Goal: Information Seeking & Learning: Learn about a topic

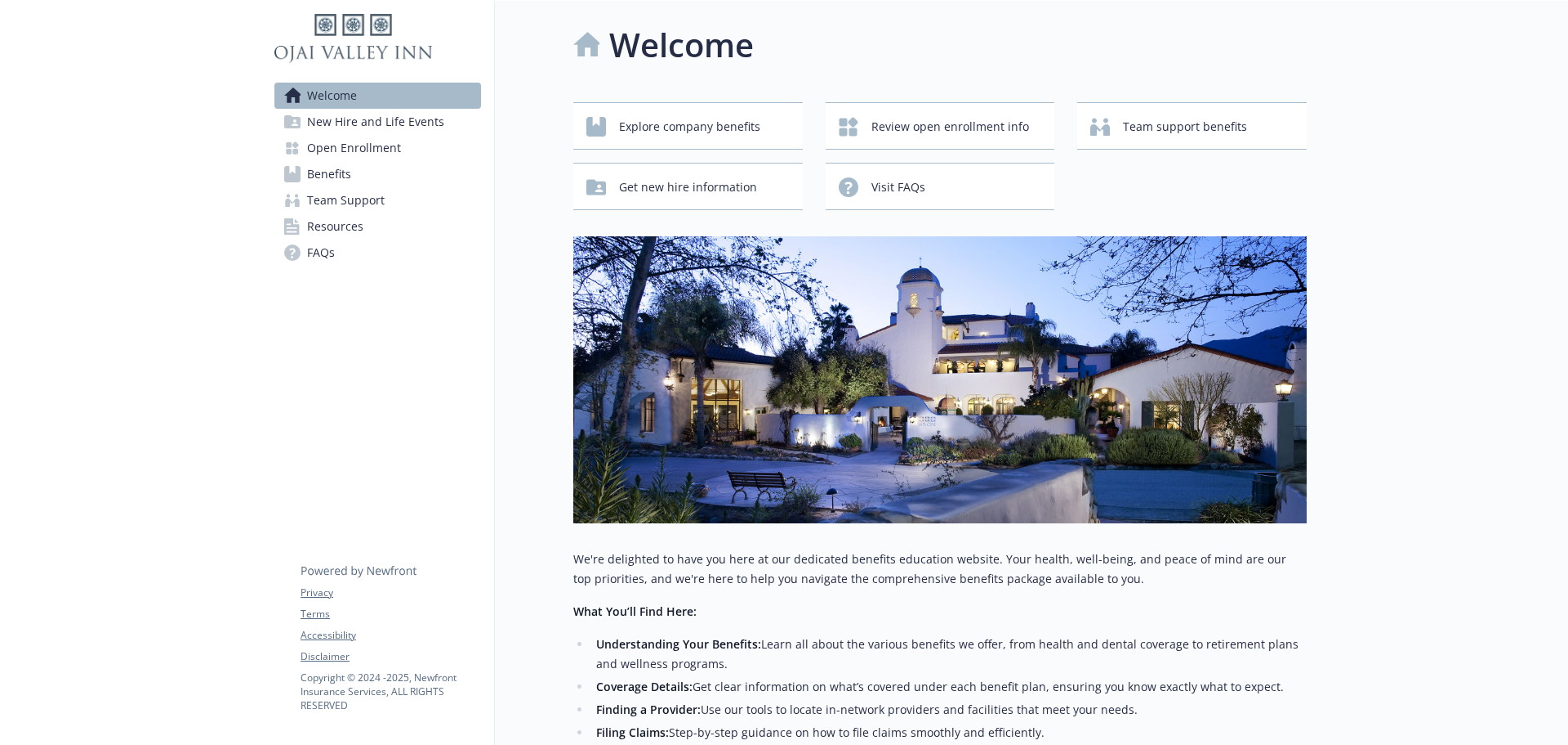
click at [338, 142] on span "Open Enrollment" at bounding box center [355, 148] width 94 height 26
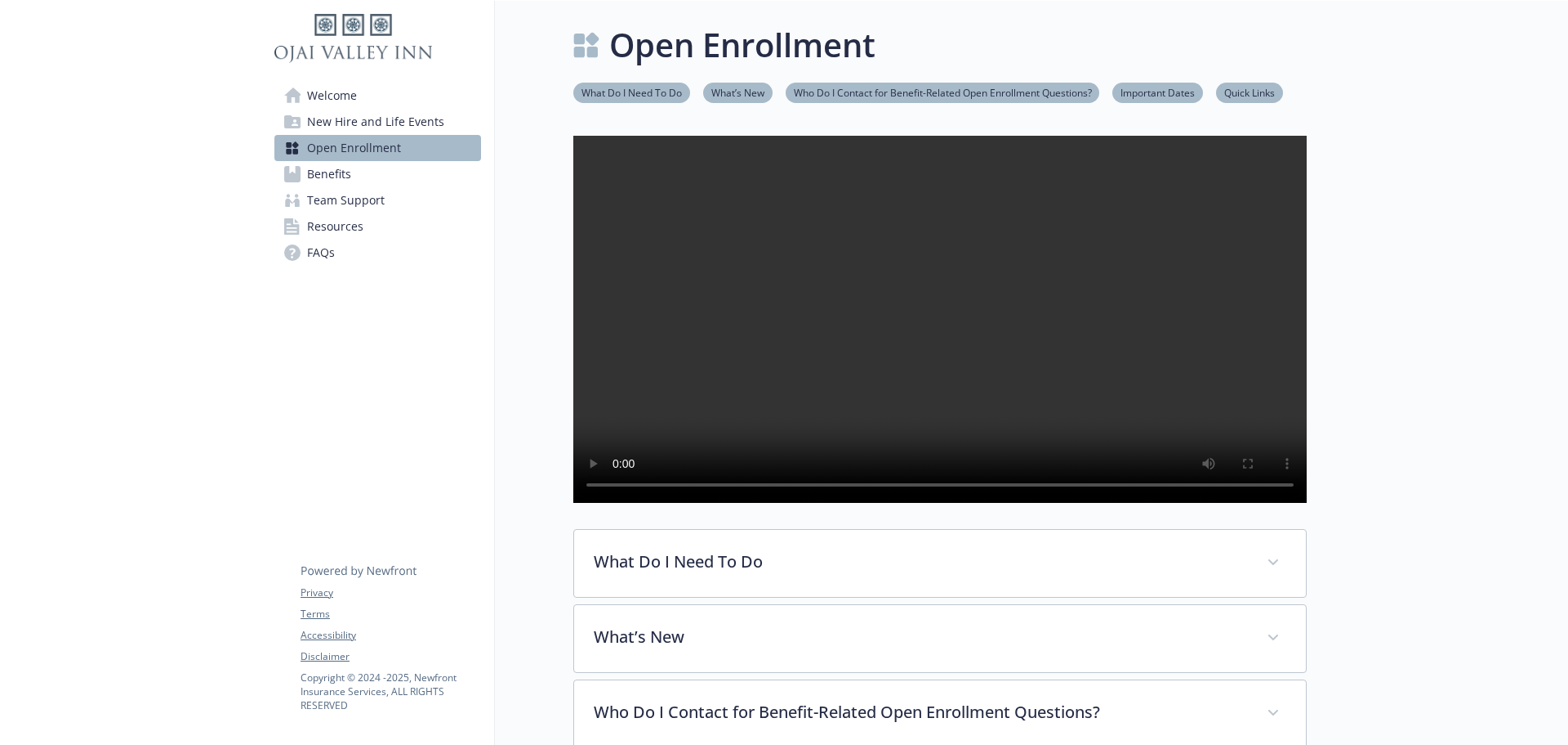
click at [314, 169] on span "Benefits" at bounding box center [329, 173] width 44 height 26
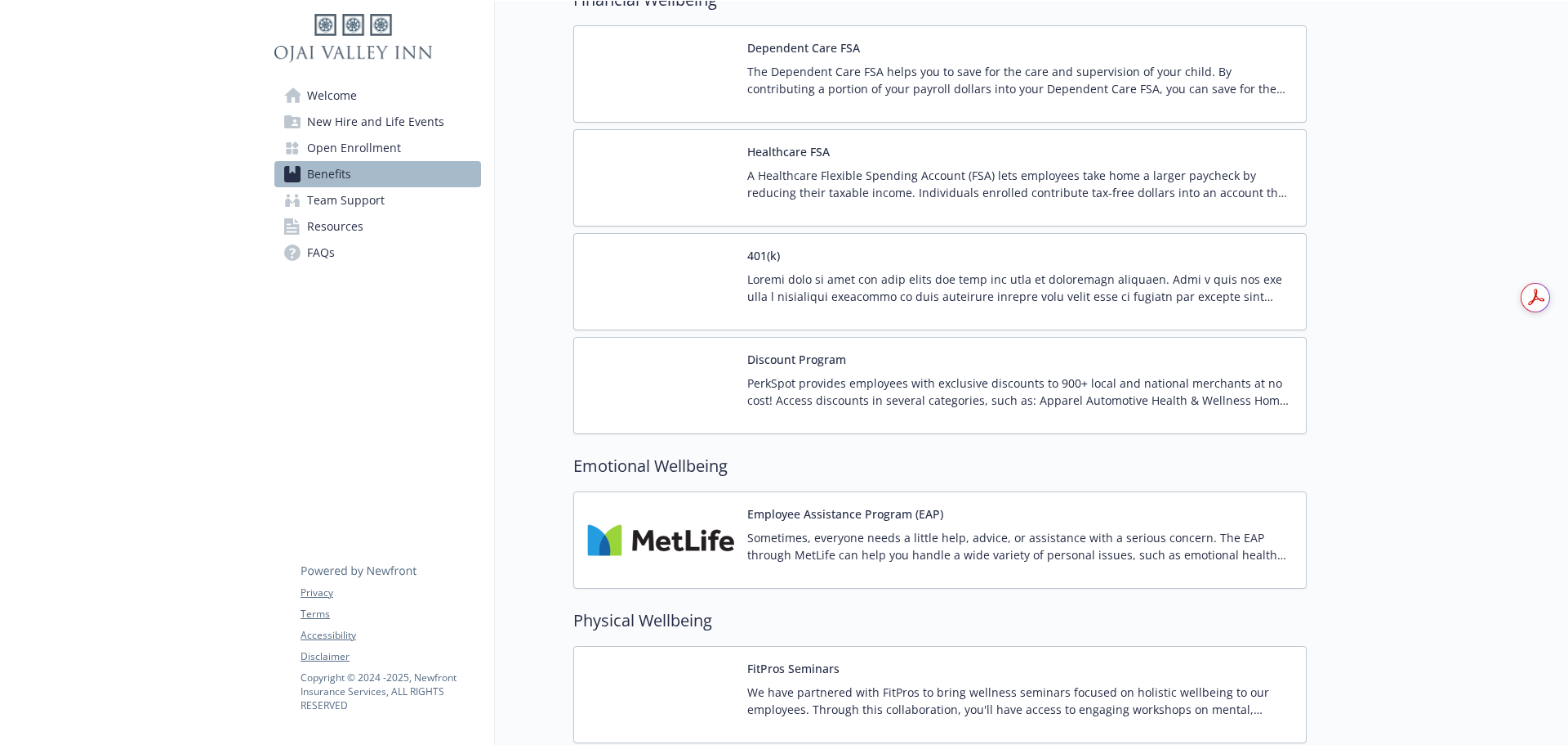
scroll to position [2039, 0]
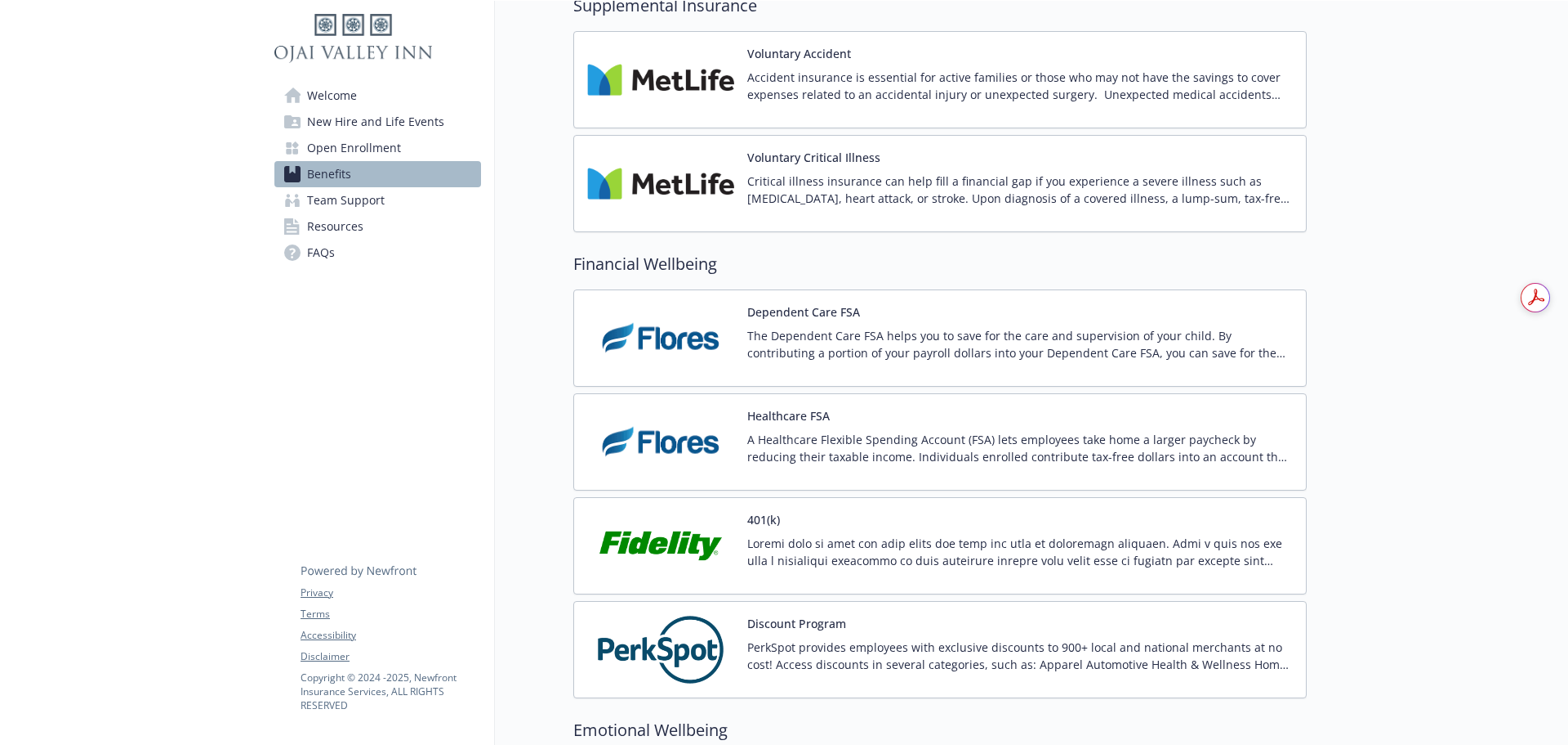
scroll to position [1876, 0]
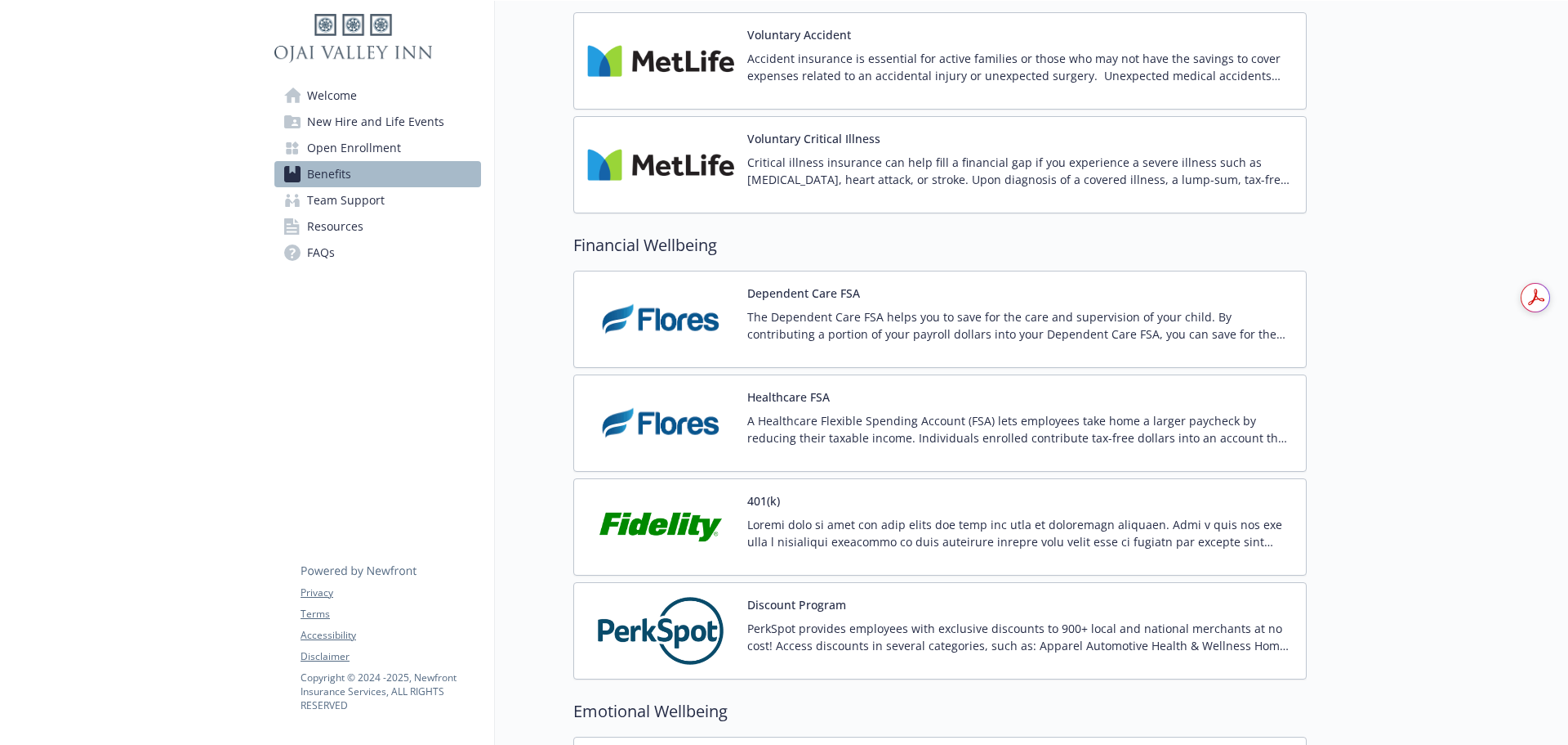
click at [1084, 530] on p at bounding box center [1020, 533] width 546 height 34
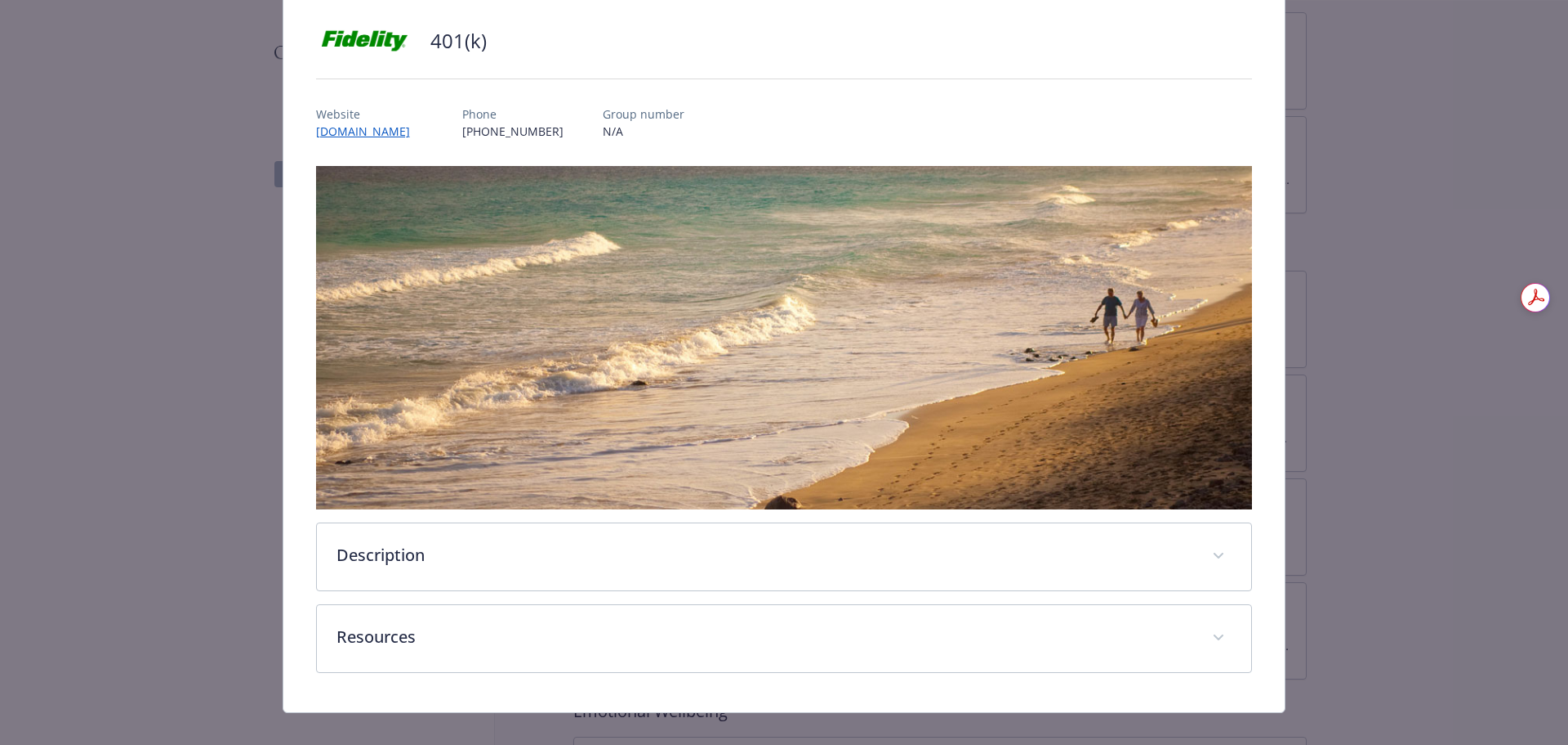
scroll to position [127, 0]
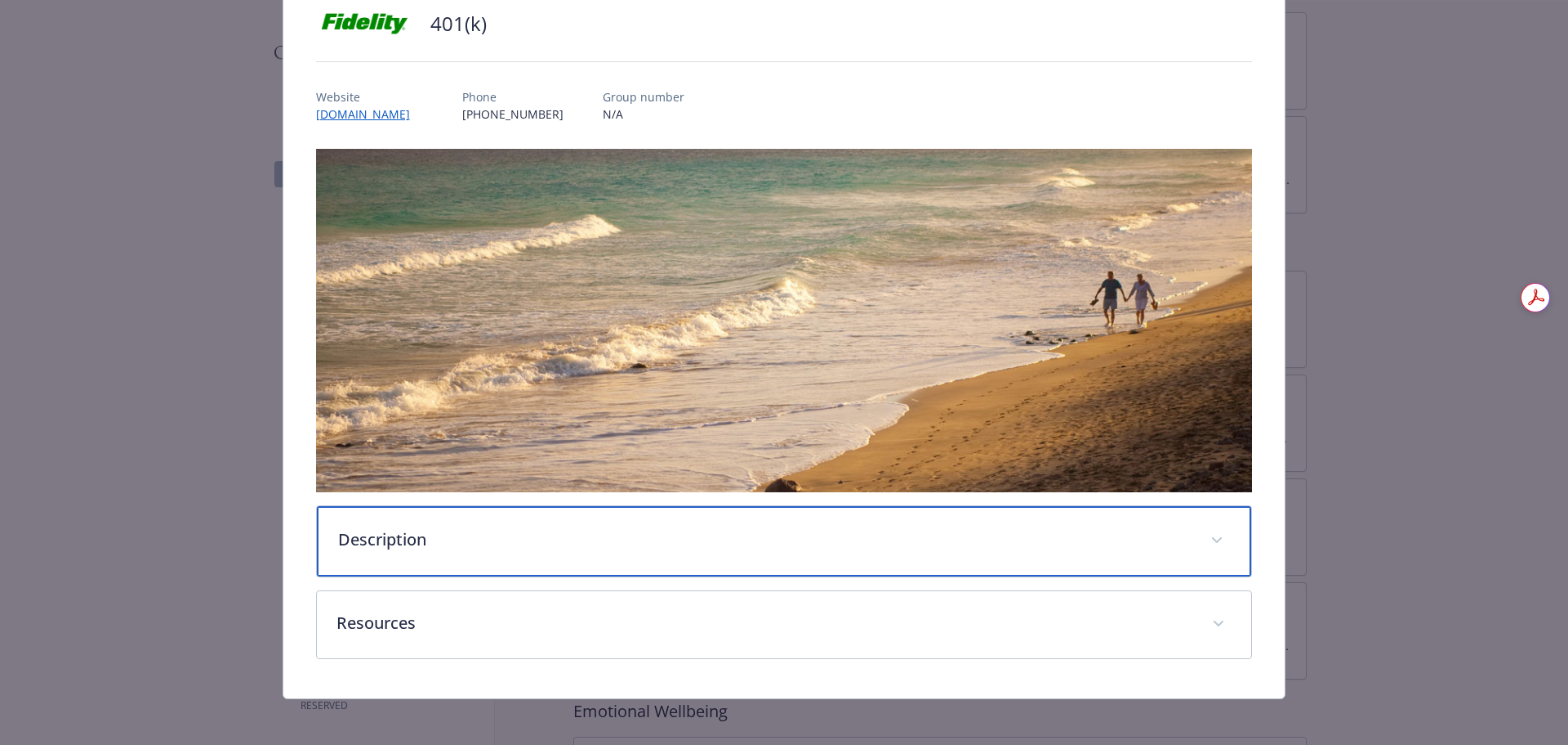
click at [1077, 532] on p "Description" at bounding box center [765, 539] width 853 height 25
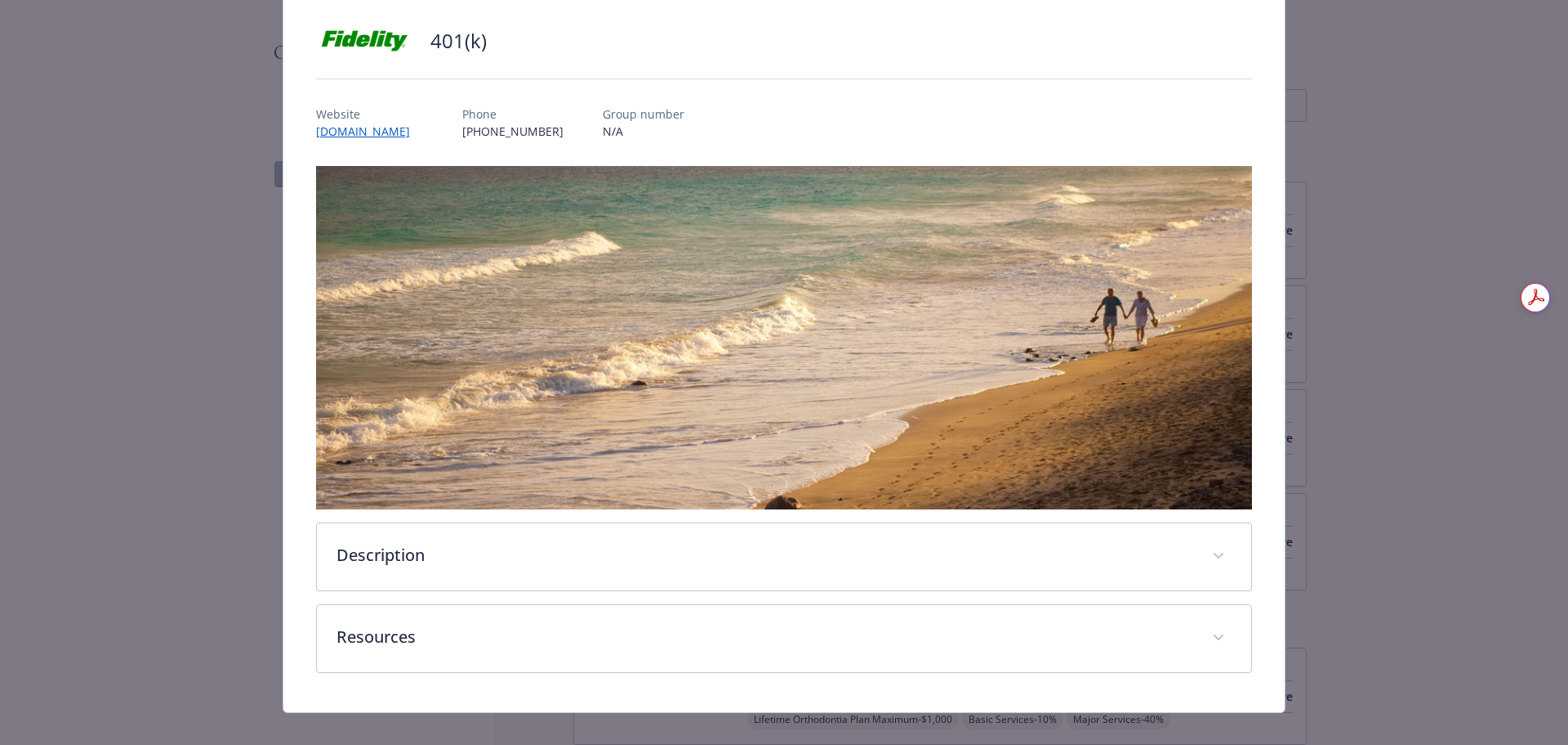
scroll to position [127, 0]
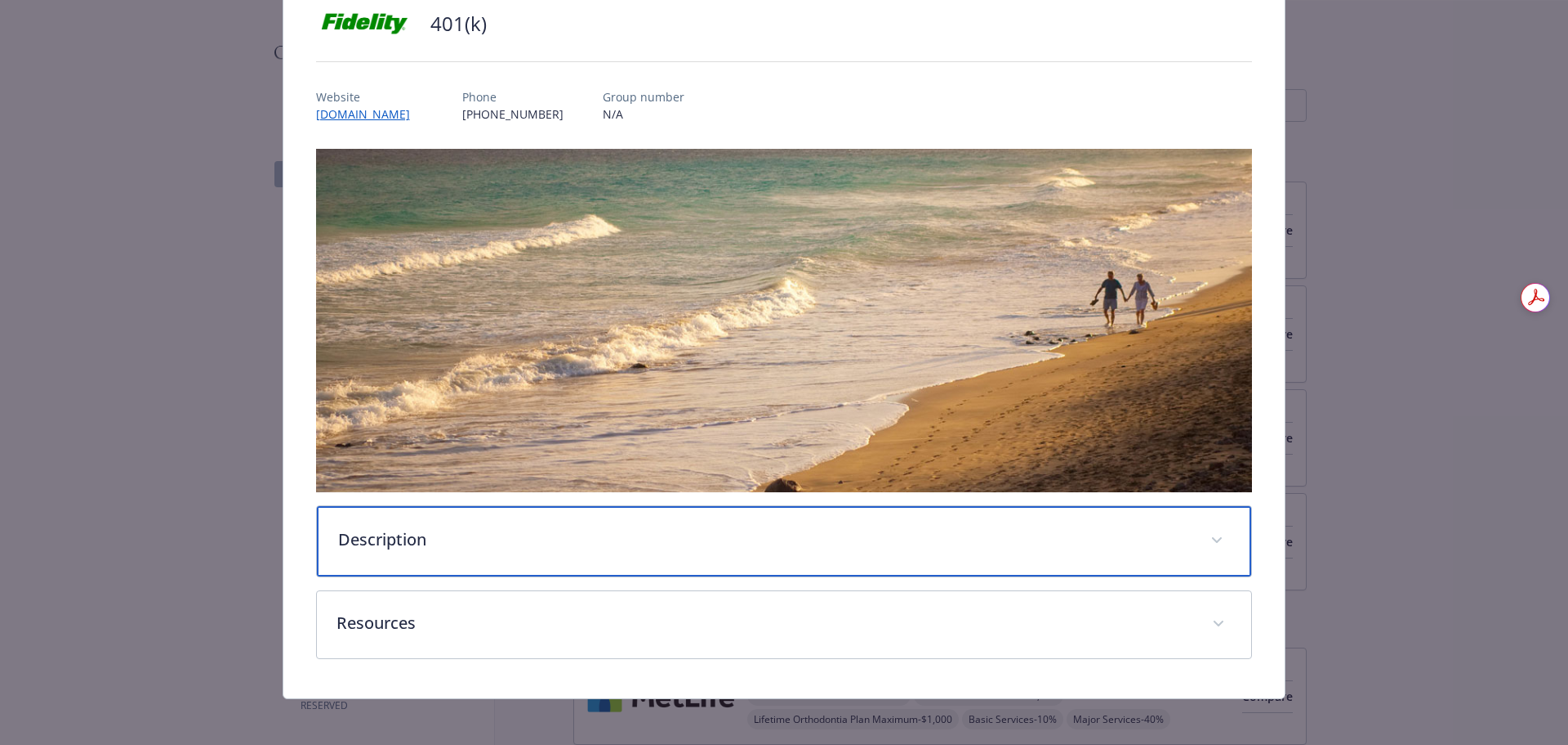
click at [1141, 527] on p "Description" at bounding box center [765, 539] width 853 height 25
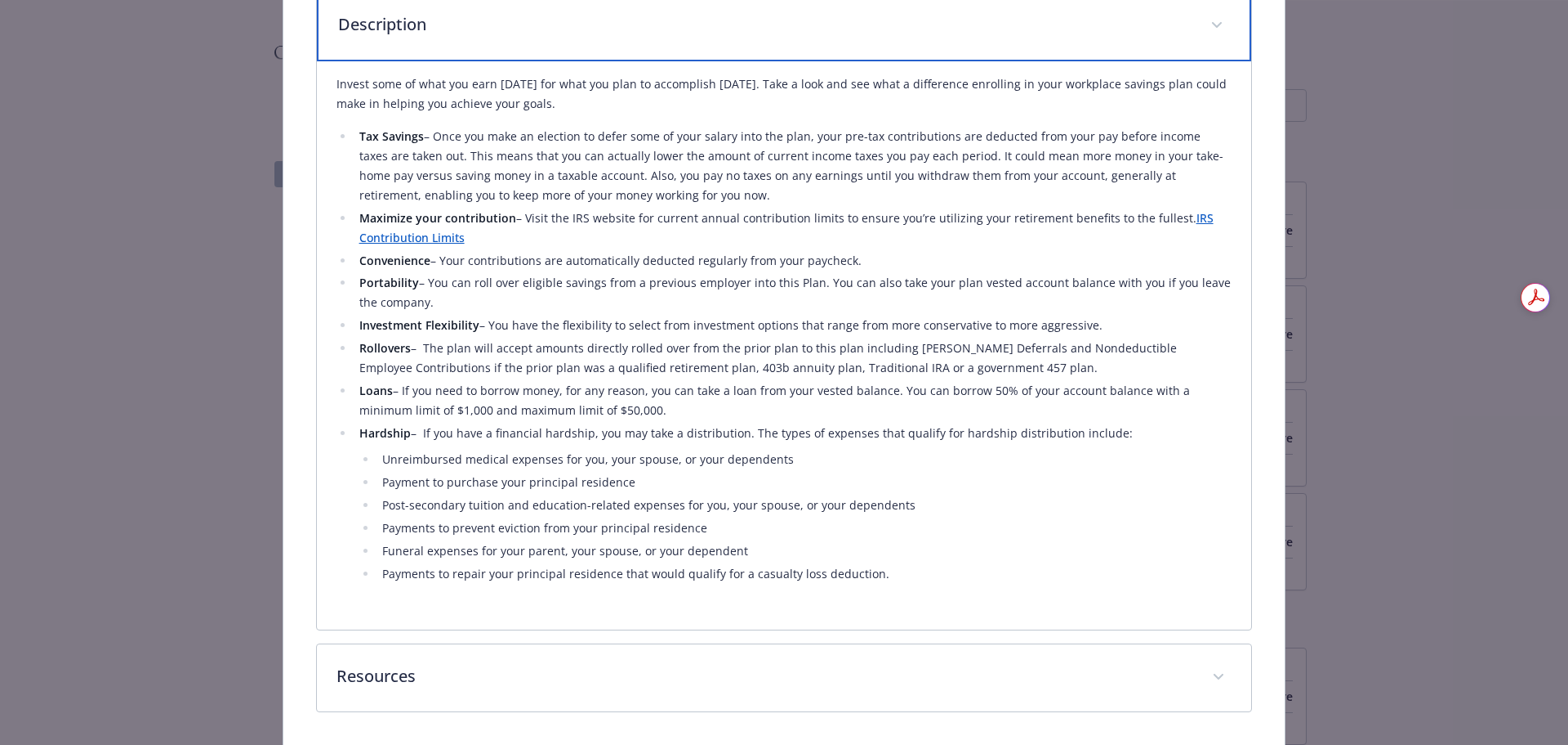
scroll to position [617, 0]
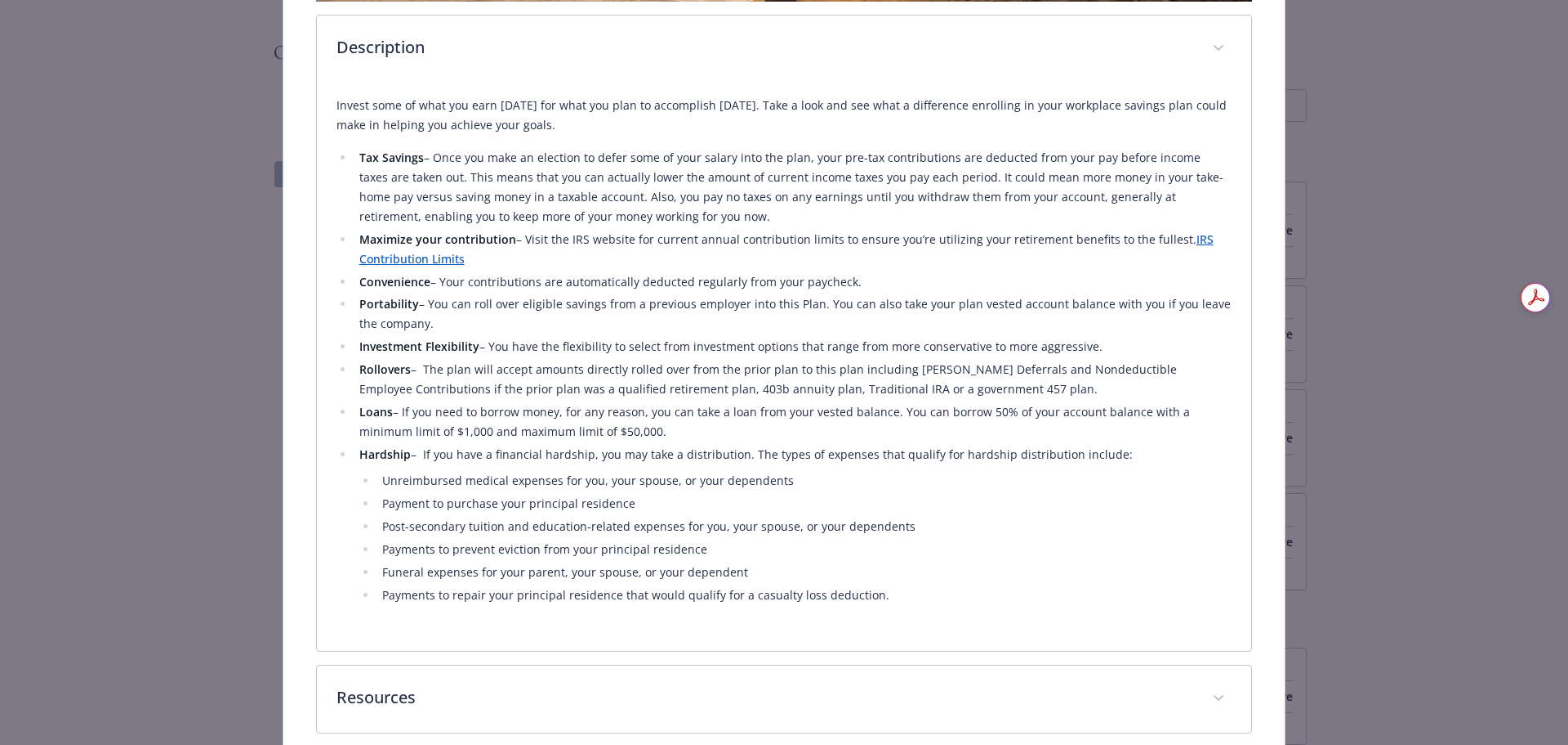
click at [1075, 589] on li "Payments to repair your principal residence that would qualify for a casualty l…" at bounding box center [804, 595] width 855 height 20
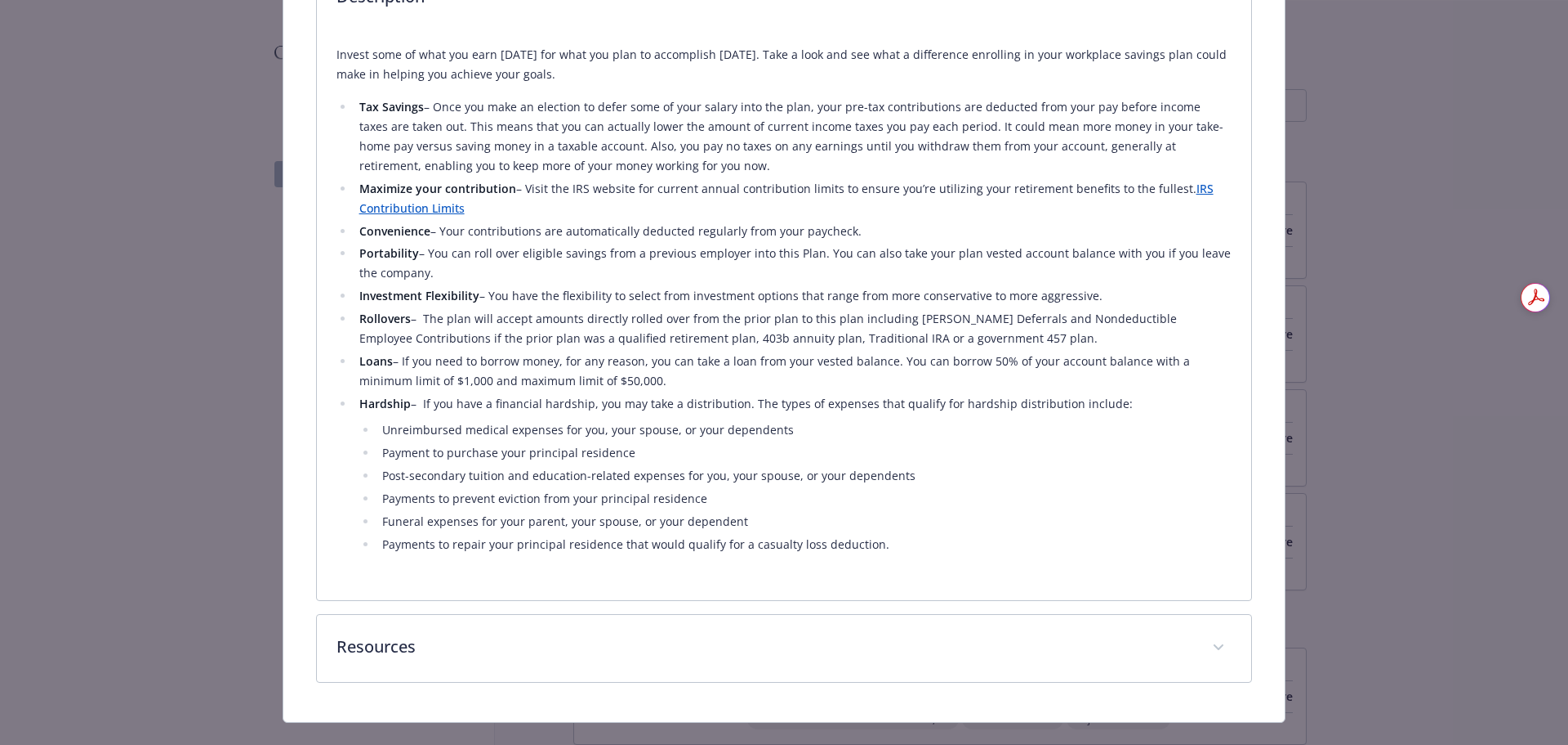
scroll to position [696, 0]
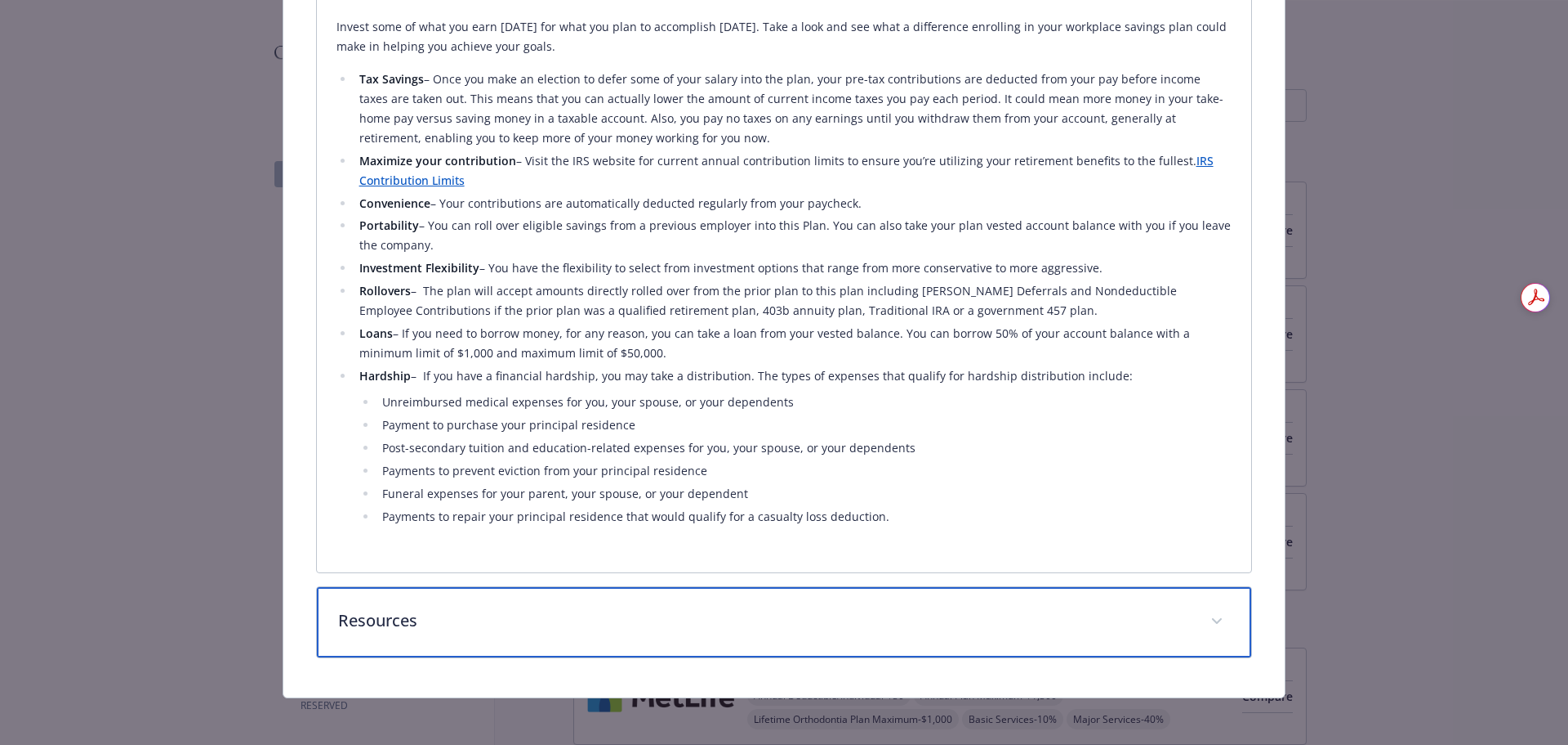
click at [1055, 643] on div "Resources" at bounding box center [784, 622] width 935 height 70
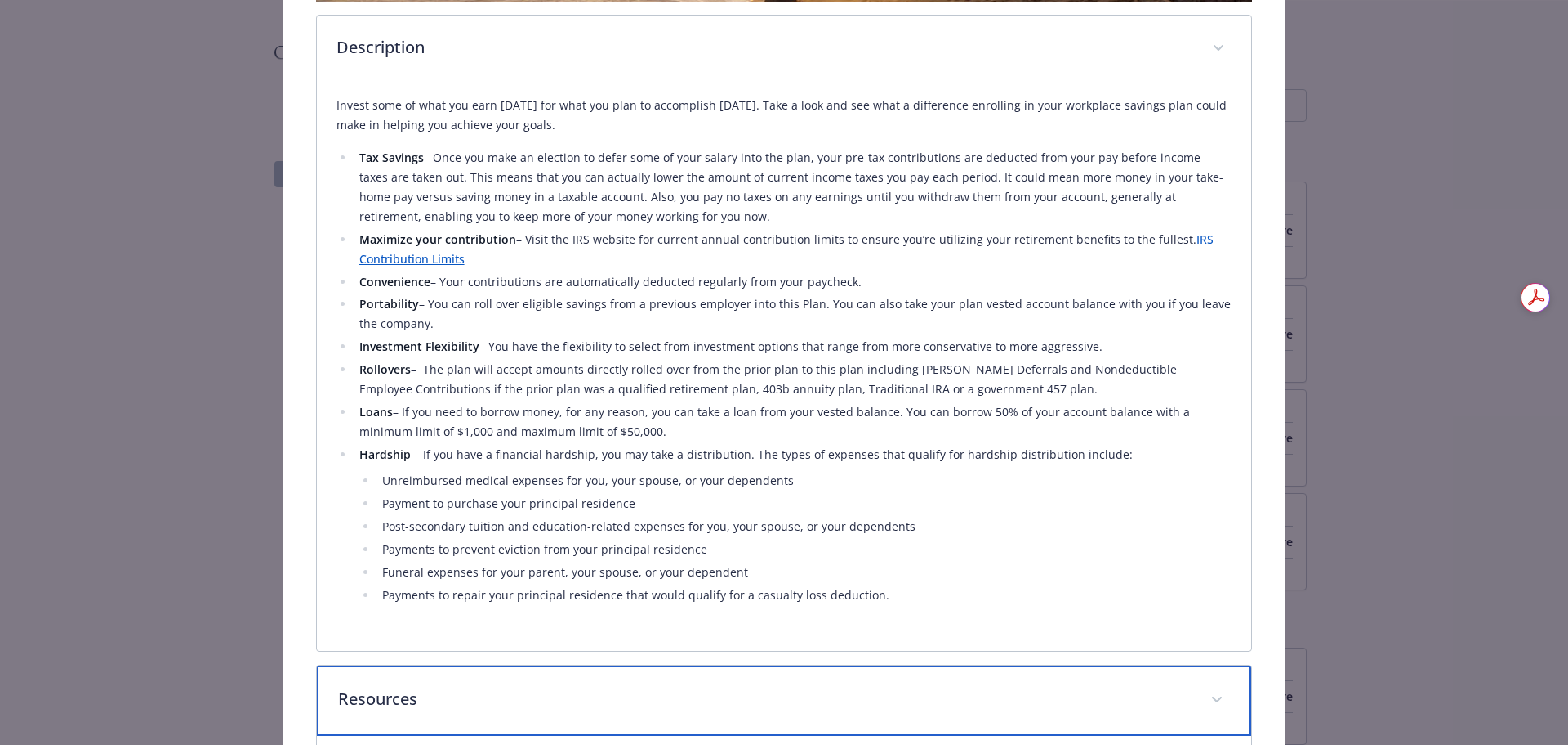
scroll to position [818, 0]
